Goal: Task Accomplishment & Management: Use online tool/utility

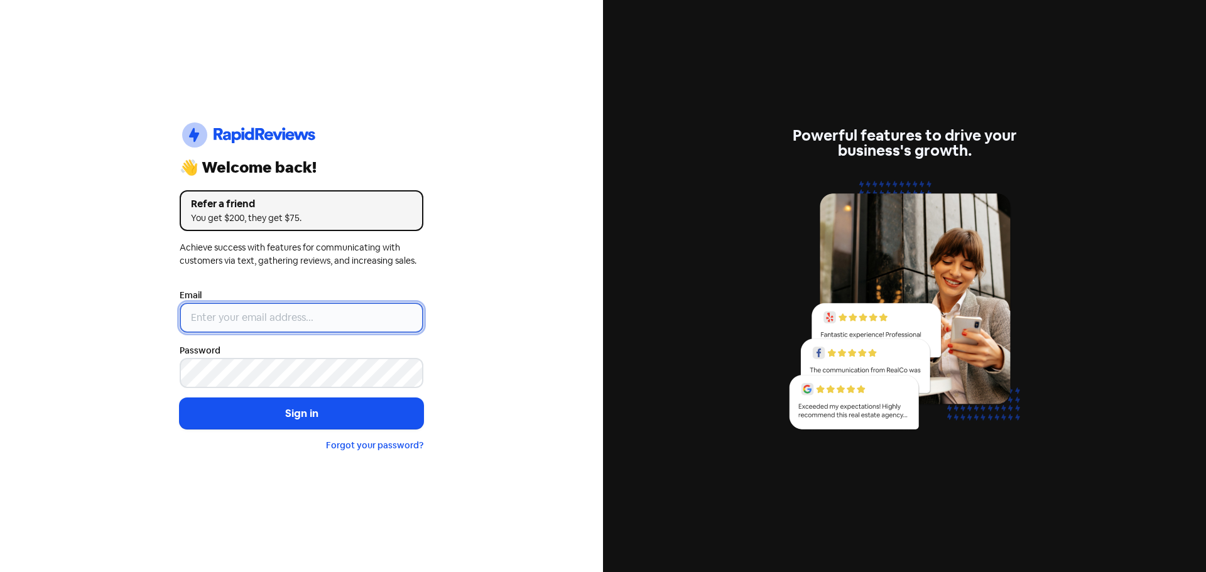
type input "[EMAIL_ADDRESS][DOMAIN_NAME]"
click at [332, 314] on input "[EMAIL_ADDRESS][DOMAIN_NAME]" at bounding box center [302, 318] width 244 height 30
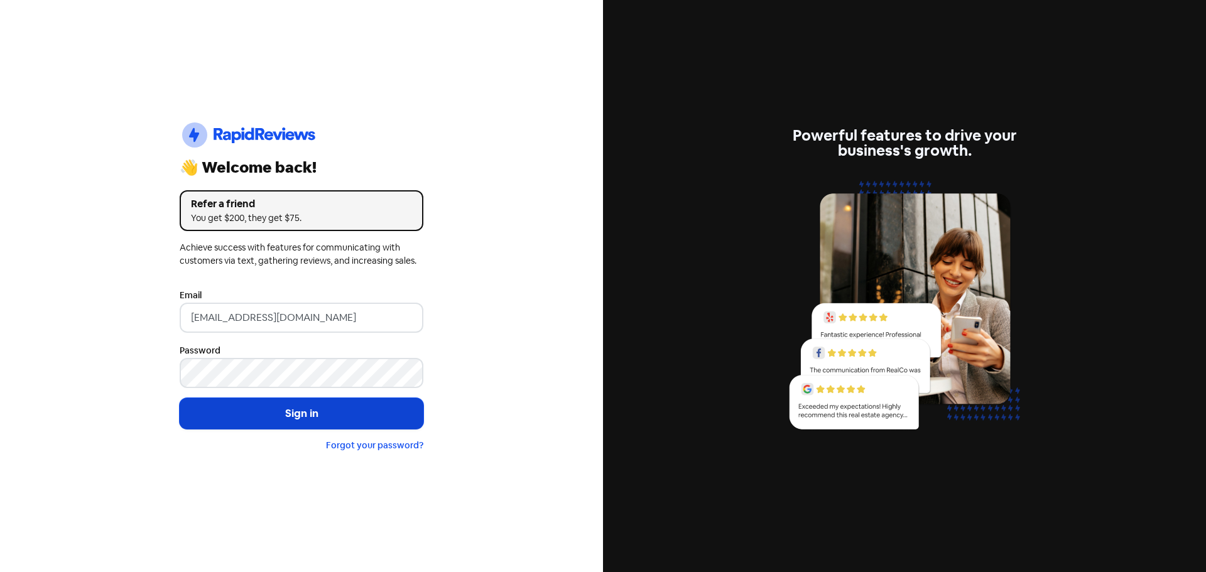
click at [320, 423] on button "Sign in" at bounding box center [302, 413] width 244 height 31
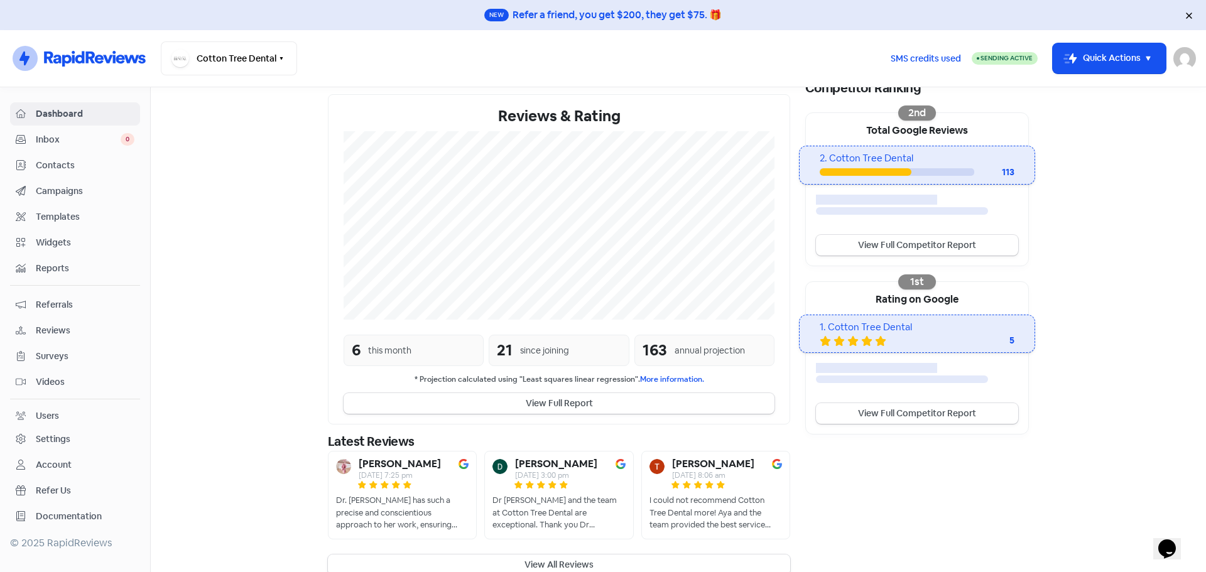
scroll to position [230, 0]
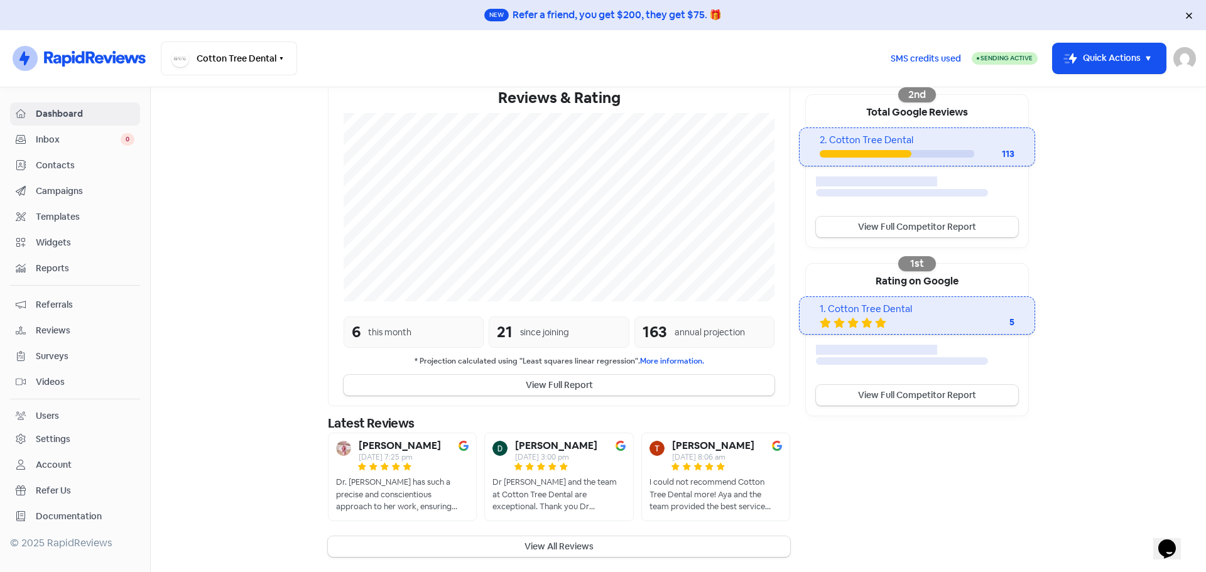
click at [66, 163] on span "Contacts" at bounding box center [85, 165] width 99 height 13
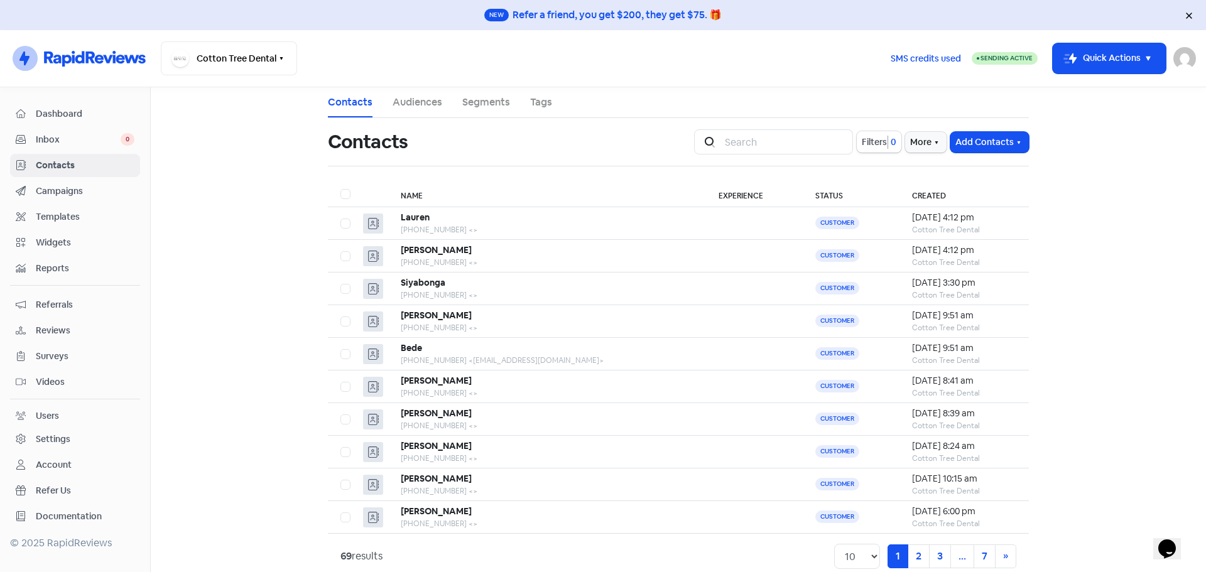
click at [77, 120] on span "Dashboard" at bounding box center [85, 113] width 99 height 13
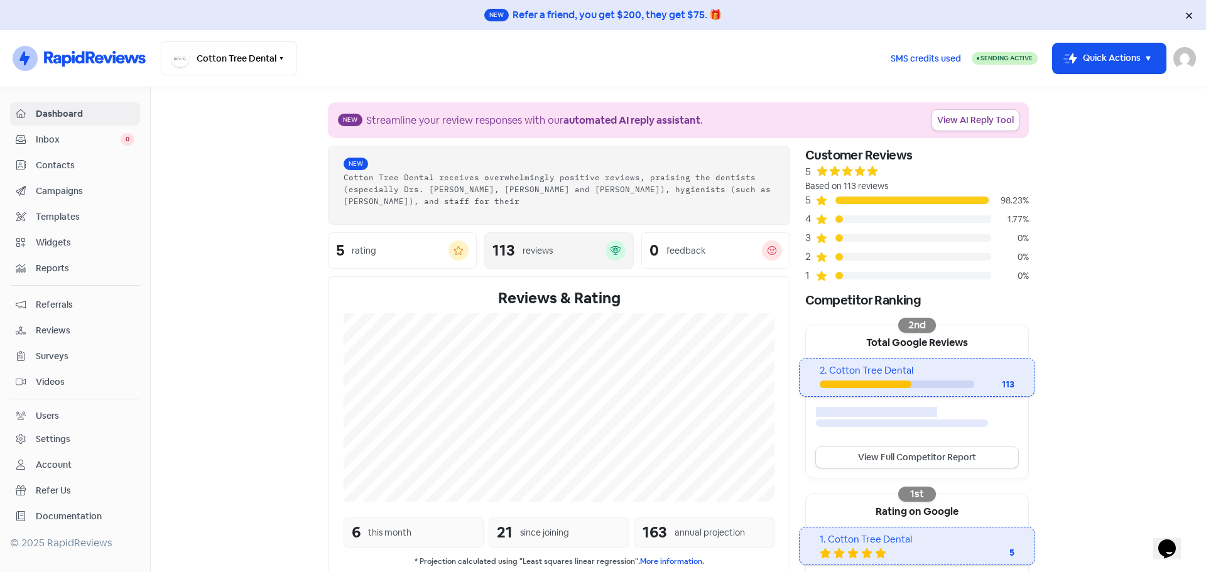
click at [516, 240] on div "113 reviews" at bounding box center [558, 250] width 132 height 20
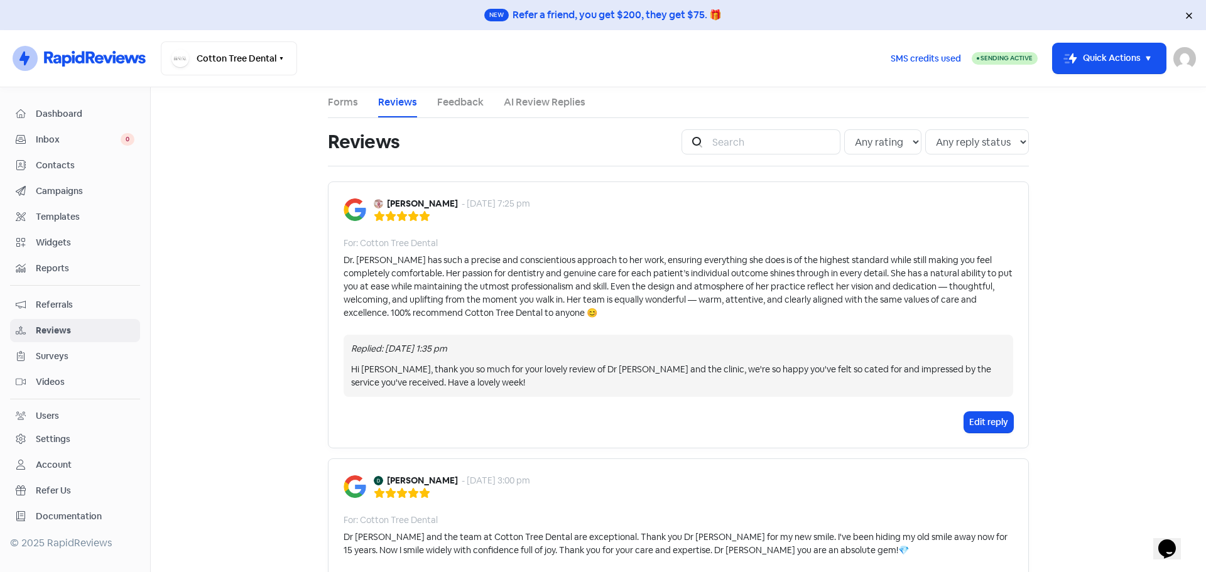
click at [75, 278] on link "Reports" at bounding box center [75, 268] width 130 height 23
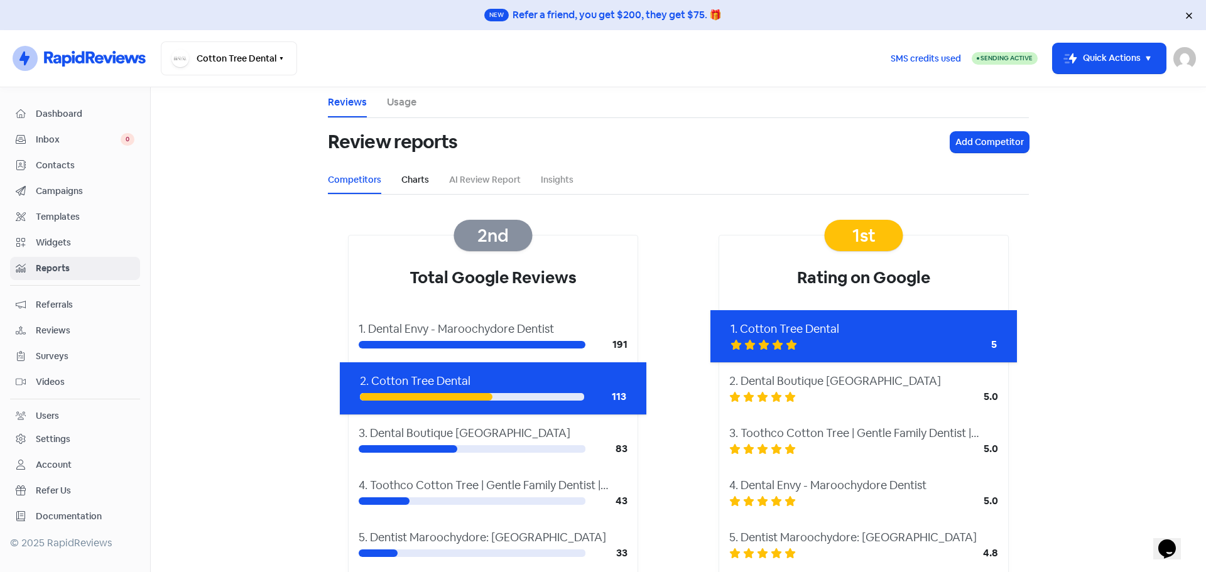
click at [408, 178] on link "Charts" at bounding box center [415, 179] width 28 height 13
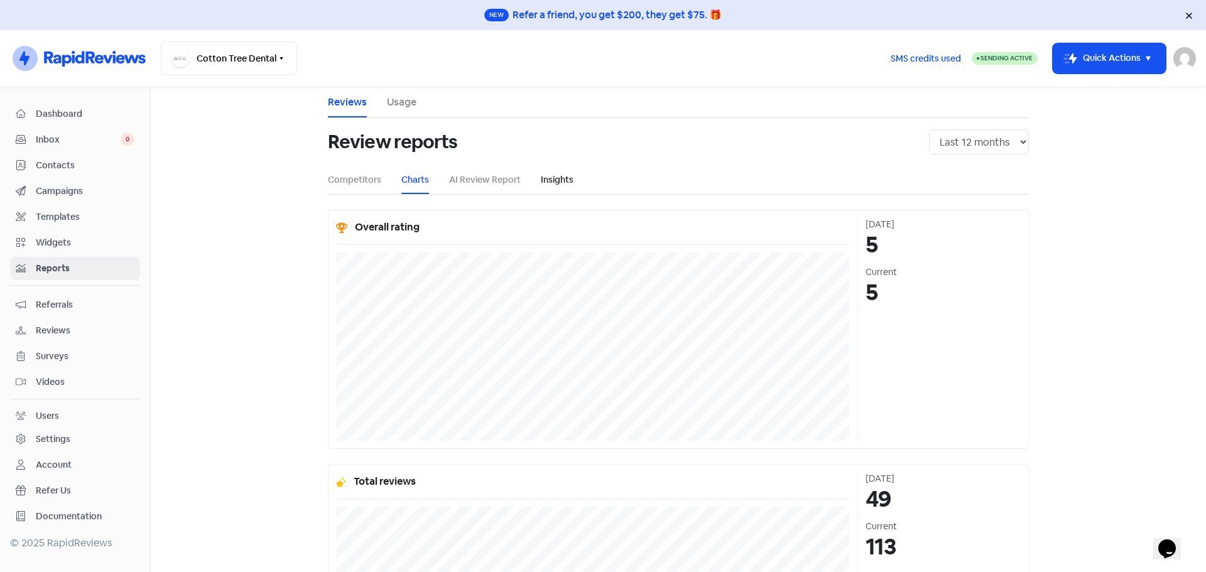
click at [556, 185] on link "Insights" at bounding box center [557, 179] width 33 height 13
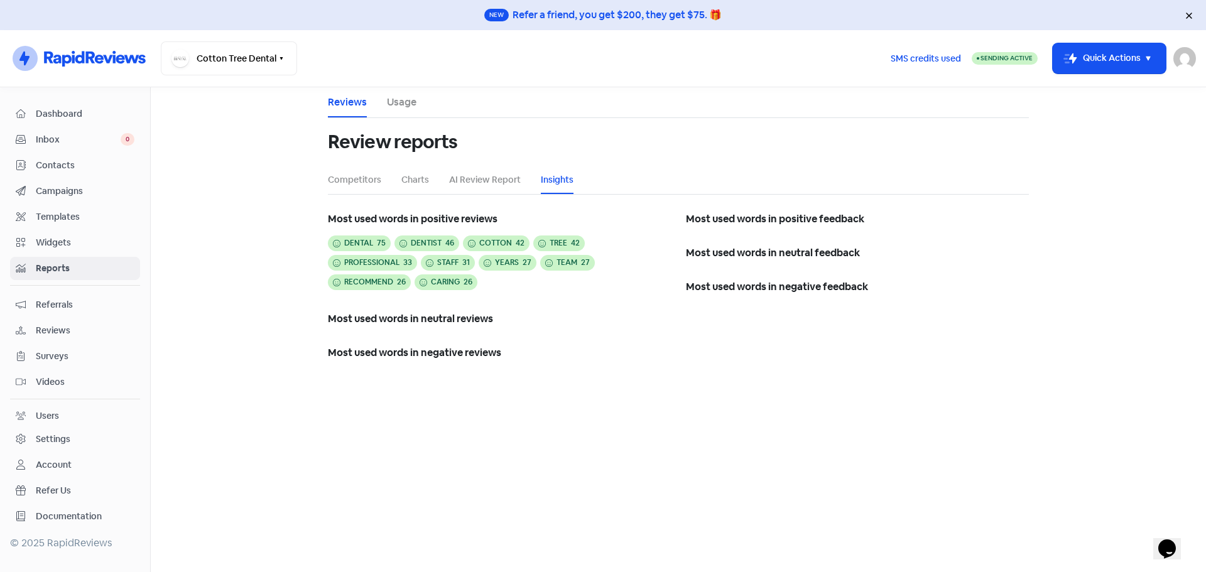
click at [501, 186] on li "AI Review Report" at bounding box center [485, 180] width 72 height 28
click at [496, 181] on link "AI Review Report" at bounding box center [485, 179] width 72 height 13
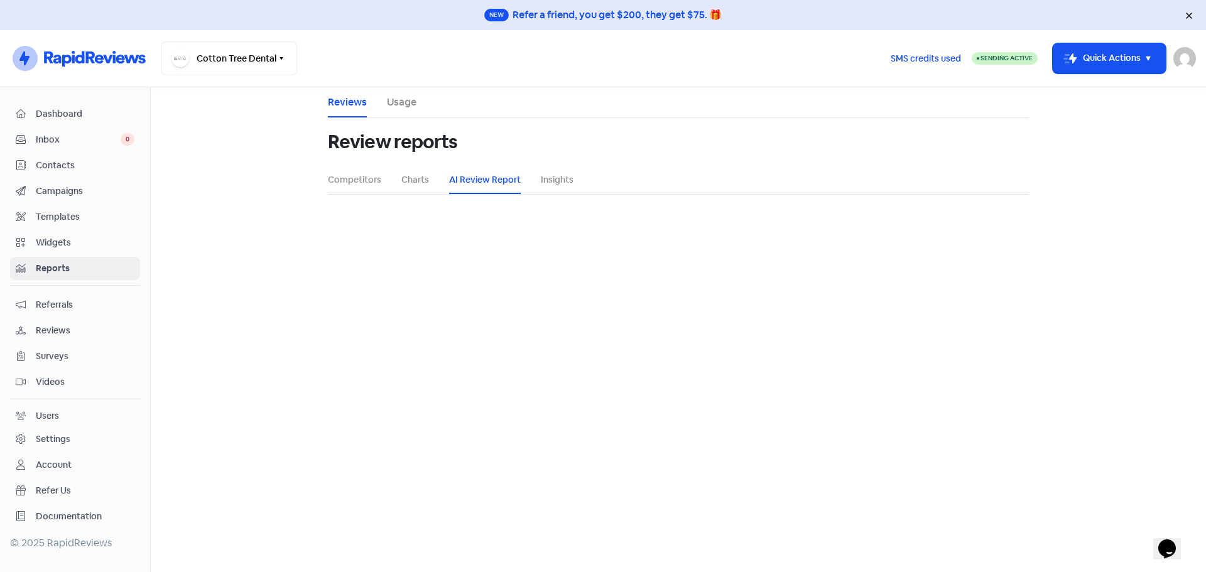
select select "12_months"
click at [416, 103] on link "Usage" at bounding box center [402, 102] width 30 height 15
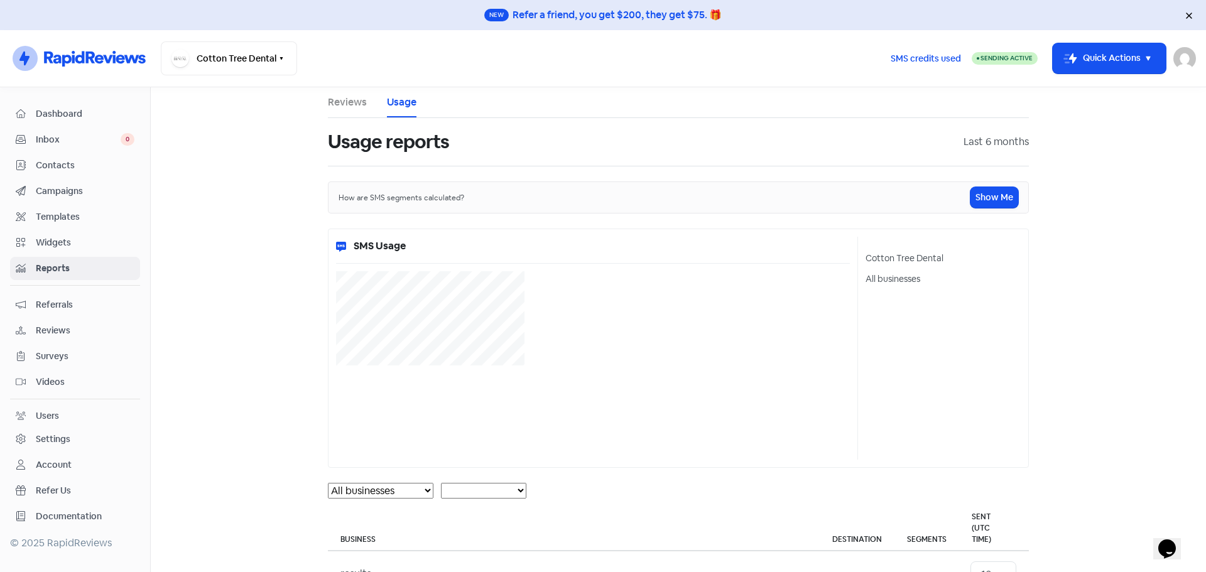
select select "[object Object]"
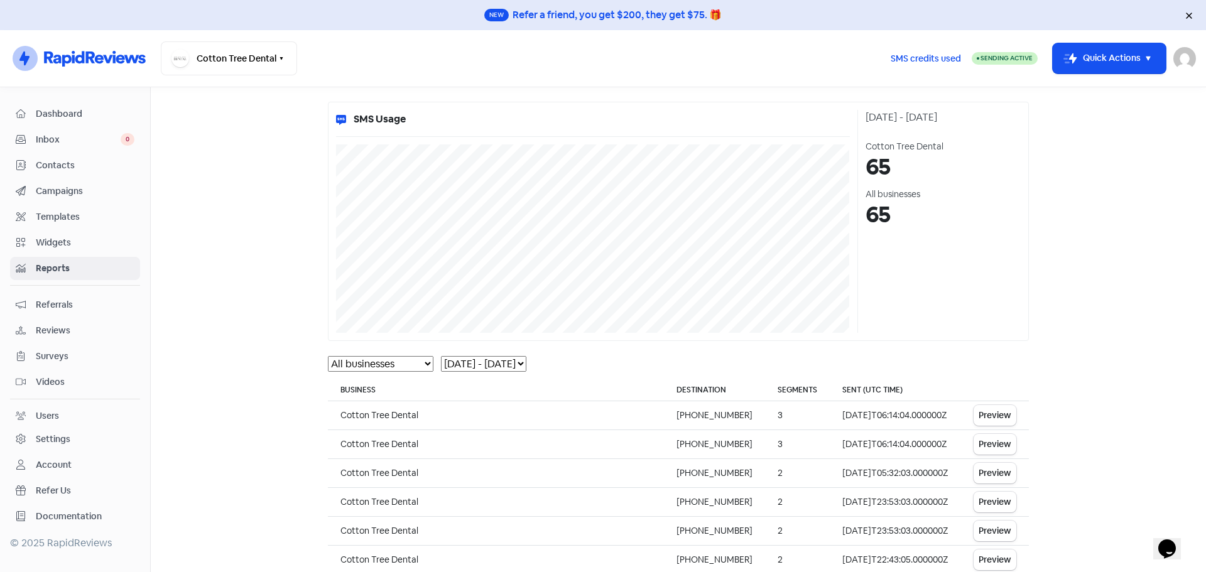
scroll to position [305, 0]
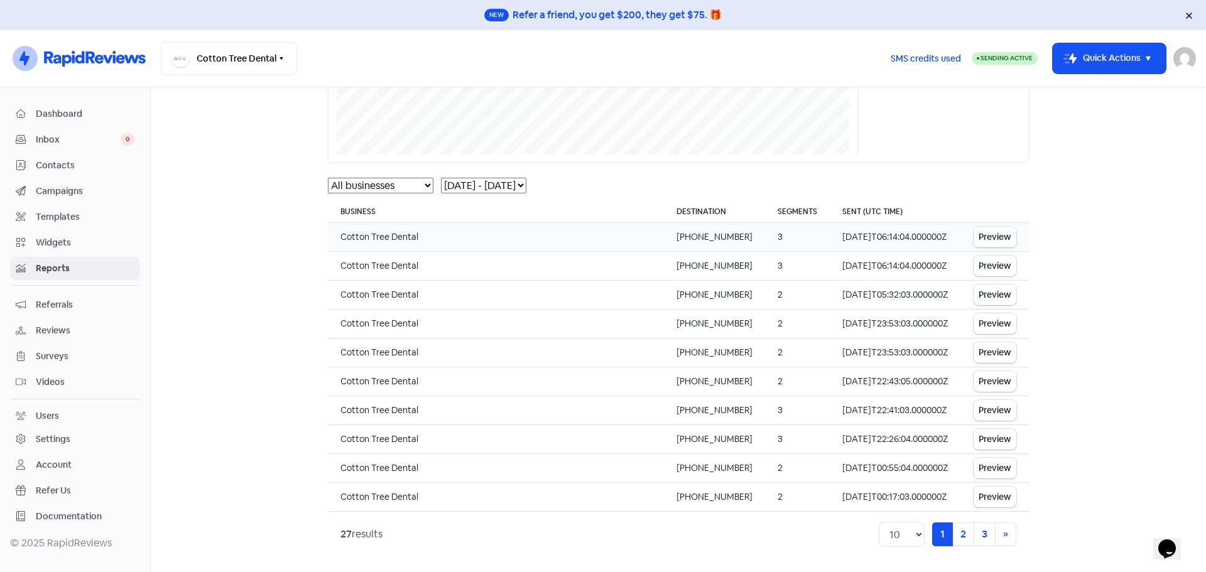
click at [994, 238] on button "Preview" at bounding box center [994, 237] width 43 height 21
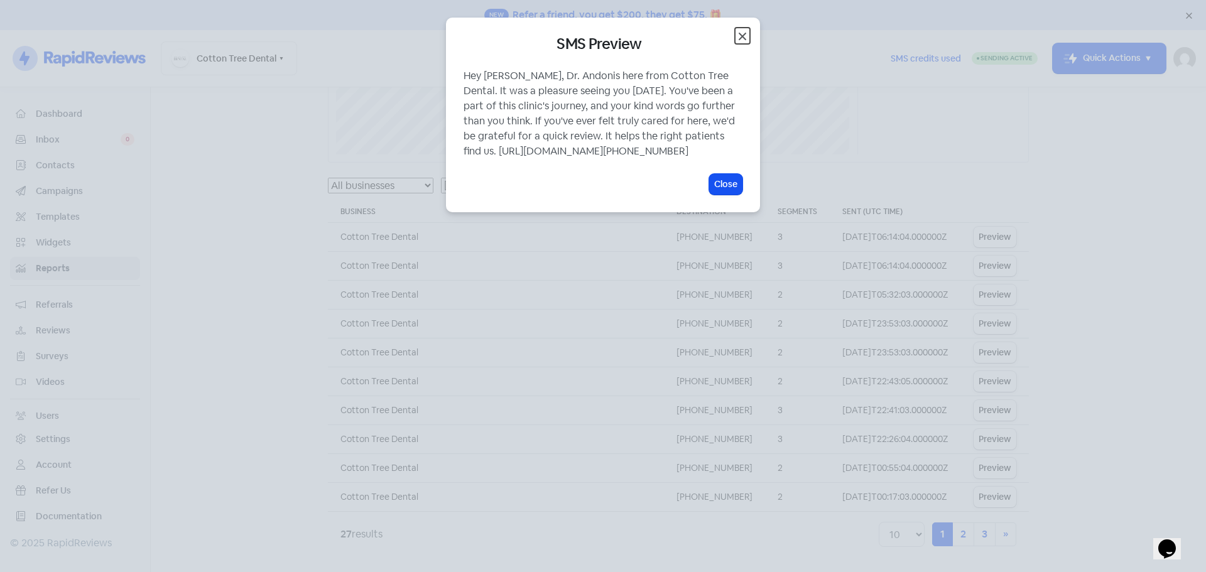
click at [741, 32] on icon "button" at bounding box center [742, 36] width 15 height 15
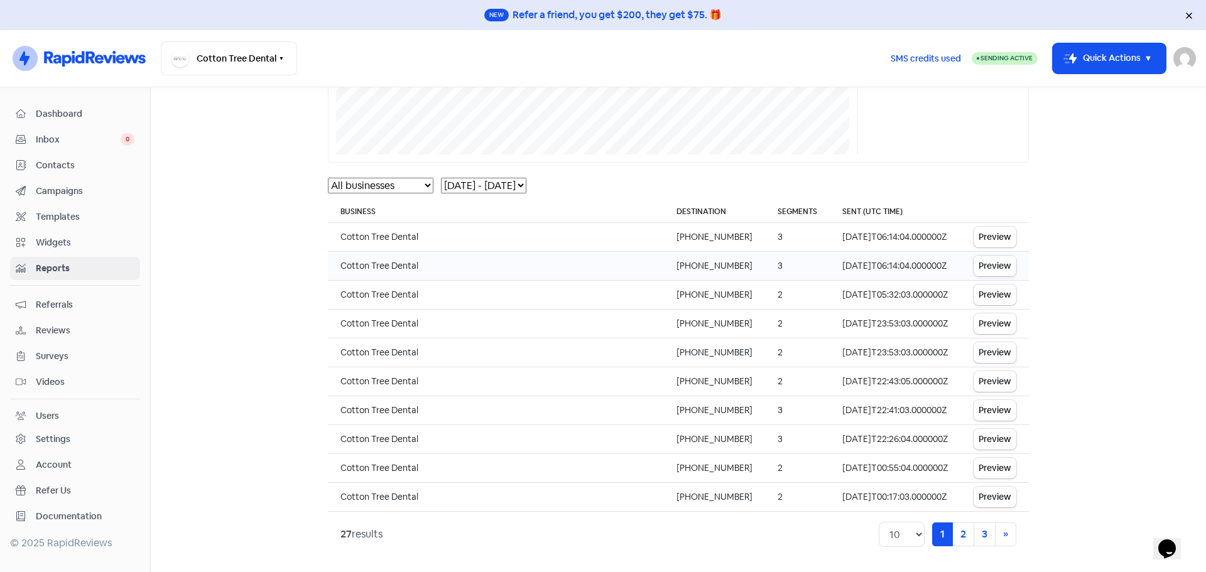
click at [1005, 271] on button "Preview" at bounding box center [994, 266] width 43 height 21
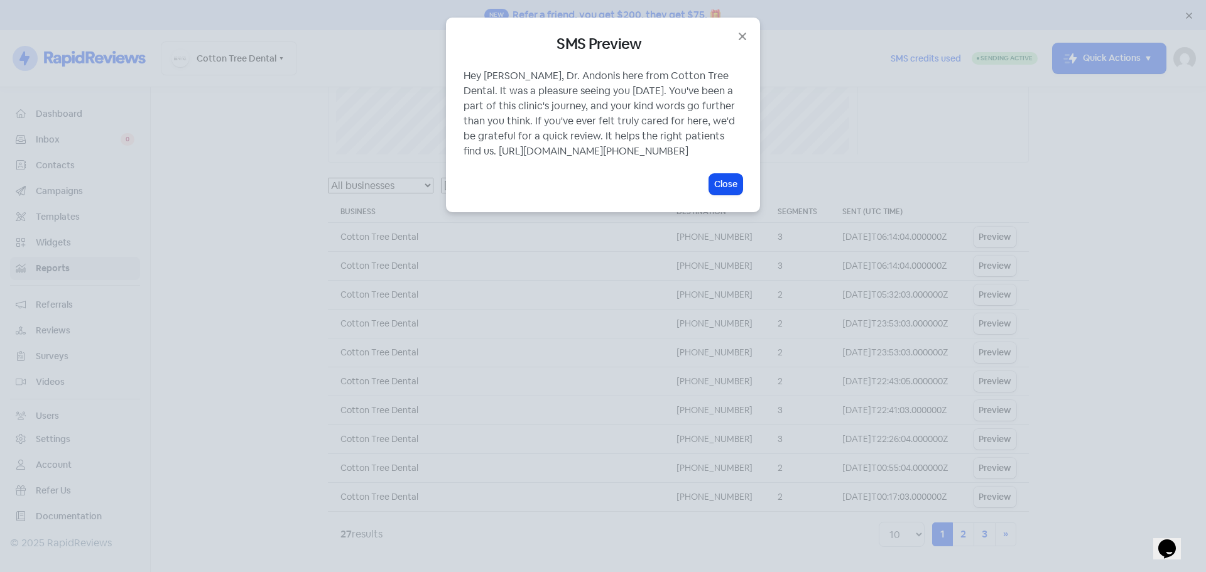
click at [734, 41] on h4 "SMS Preview" at bounding box center [602, 44] width 279 height 18
